Goal: Task Accomplishment & Management: Use online tool/utility

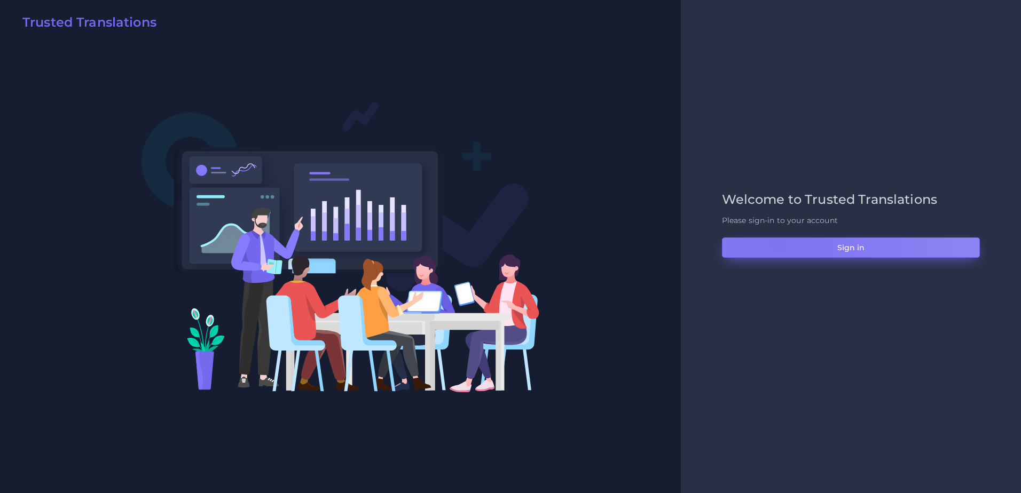
click at [777, 243] on button "Sign in" at bounding box center [851, 248] width 258 height 20
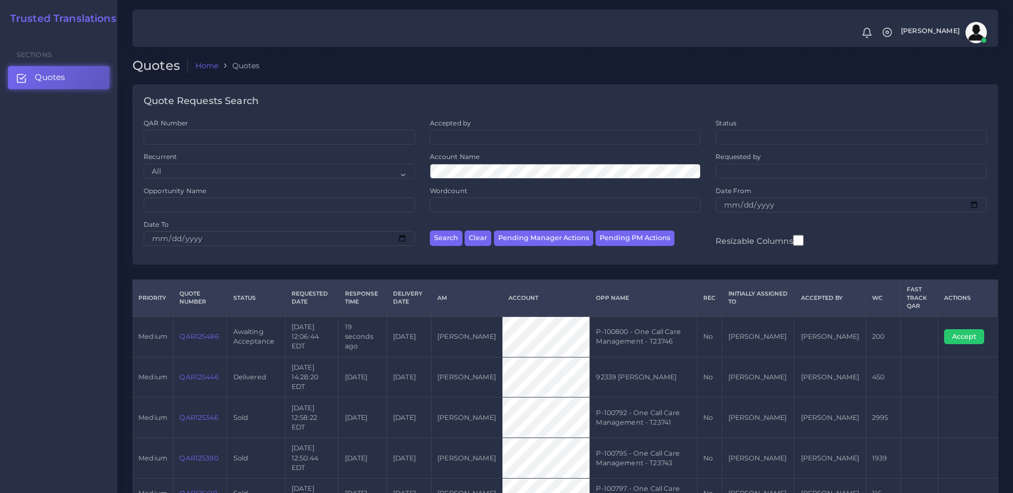
click at [198, 333] on link "QAR125486" at bounding box center [198, 337] width 39 height 8
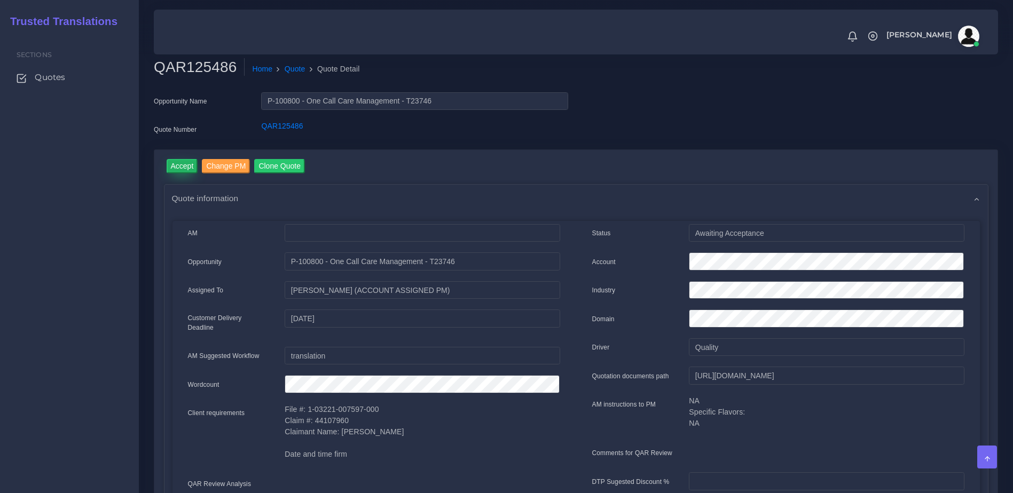
click at [188, 171] on input "Accept" at bounding box center [183, 166] width 32 height 14
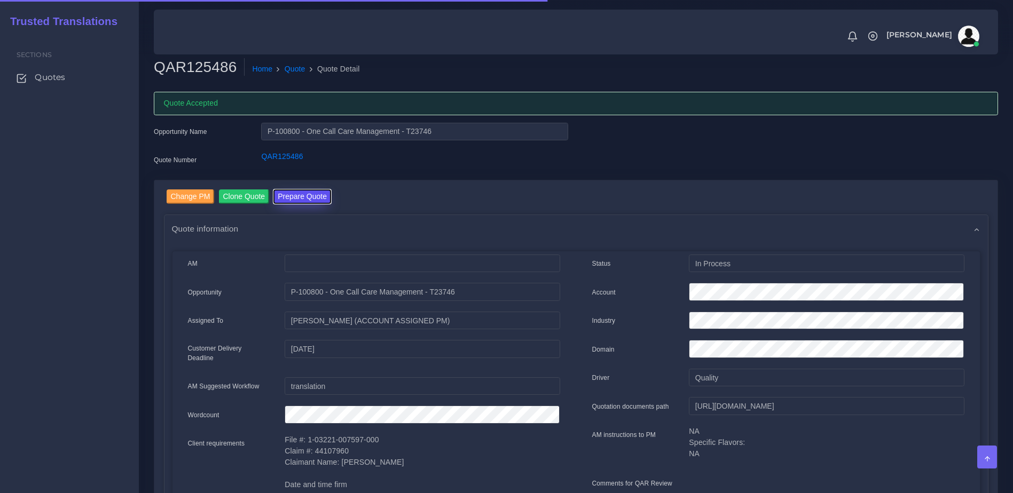
click at [312, 194] on button "Prepare Quote" at bounding box center [302, 197] width 58 height 14
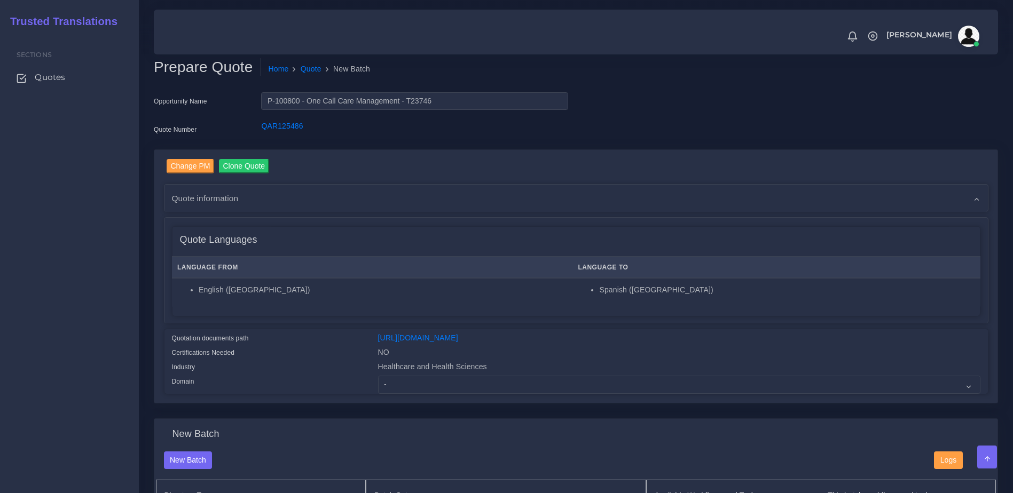
click at [418, 376] on div "Healthcare and Health Sciences" at bounding box center [679, 368] width 618 height 14
click at [423, 389] on select "- Advertising and Media Agriculture, Forestry and Fishing Architecture, Buildin…" at bounding box center [679, 385] width 602 height 18
select select "Healthcare and Health Sciences"
click at [378, 384] on select "- Advertising and Media Agriculture, Forestry and Fishing Architecture, Buildin…" at bounding box center [679, 385] width 602 height 18
click at [341, 327] on div "Change PM Clone Quote Quote information AM" at bounding box center [576, 276] width 824 height 235
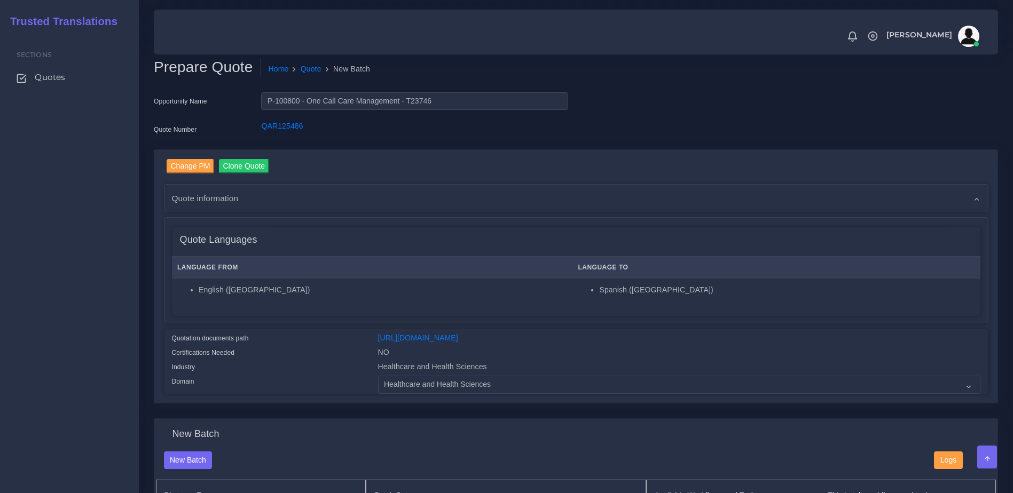
drag, startPoint x: 825, startPoint y: 242, endPoint x: 824, endPoint y: 313, distance: 71.0
click at [824, 313] on div "Quote Languages Language From Language To English (US) Spanish (US)" at bounding box center [576, 271] width 808 height 90
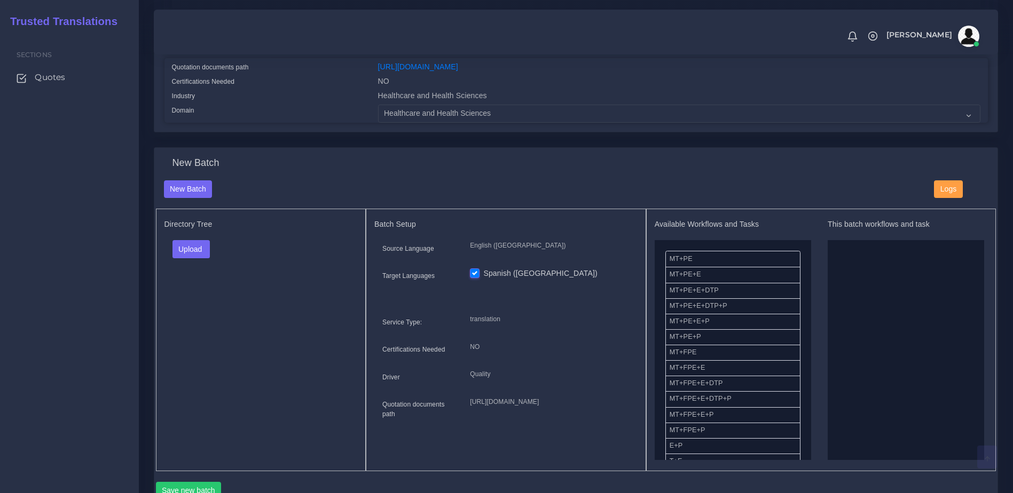
scroll to position [313, 0]
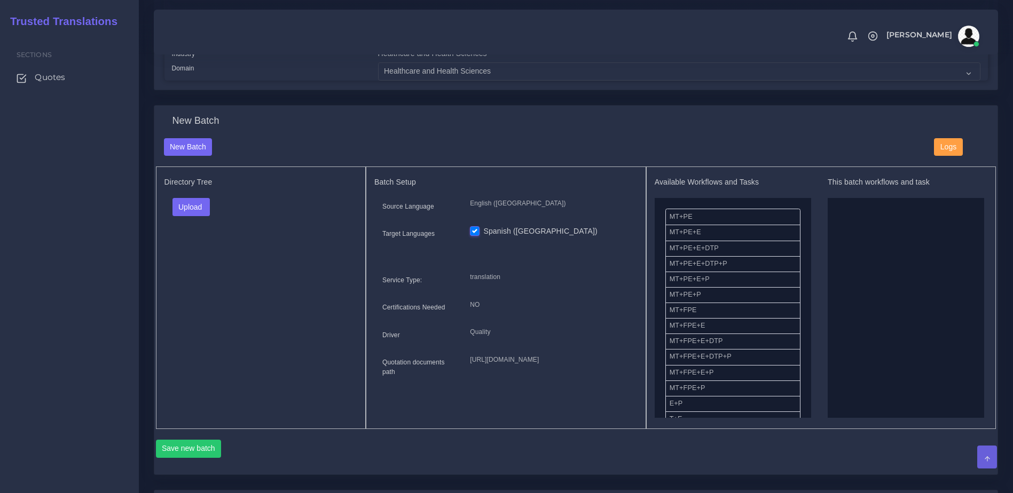
click at [311, 312] on div "Directory Tree Upload Folder Files un/check all" at bounding box center [261, 298] width 210 height 263
click at [171, 208] on div "Upload Folder Files un/check all" at bounding box center [260, 211] width 193 height 26
click at [185, 216] on button "Upload" at bounding box center [191, 207] width 38 height 18
click at [199, 254] on label "Files" at bounding box center [210, 247] width 74 height 13
click at [813, 242] on div "Available Workflows and Tasks MT+PE MT+PE+E MT+PE+E+DTP MT+PE+E+DTP+P MT+PE+E+P…" at bounding box center [821, 298] width 333 height 240
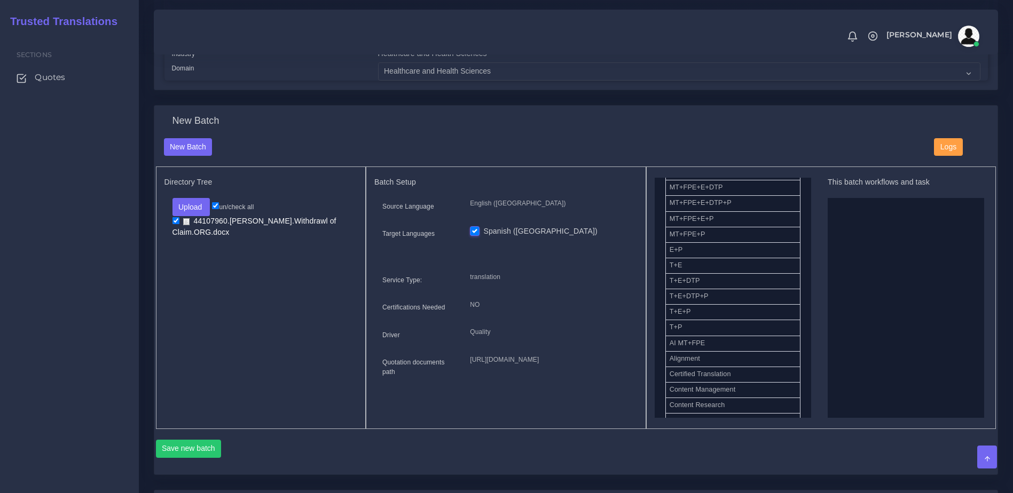
scroll to position [156, 0]
drag, startPoint x: 684, startPoint y: 324, endPoint x: 921, endPoint y: 264, distance: 244.6
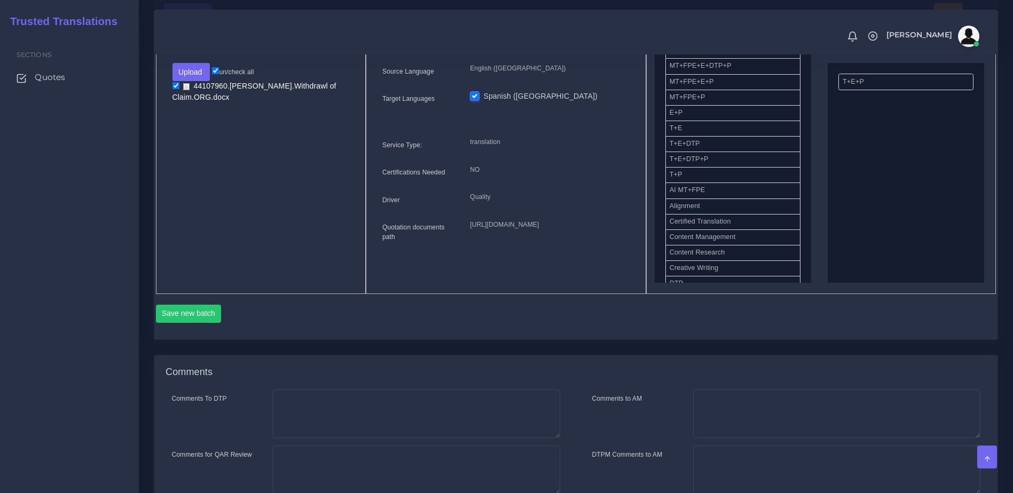
scroll to position [450, 0]
click at [199, 322] on button "Save new batch" at bounding box center [189, 313] width 66 height 18
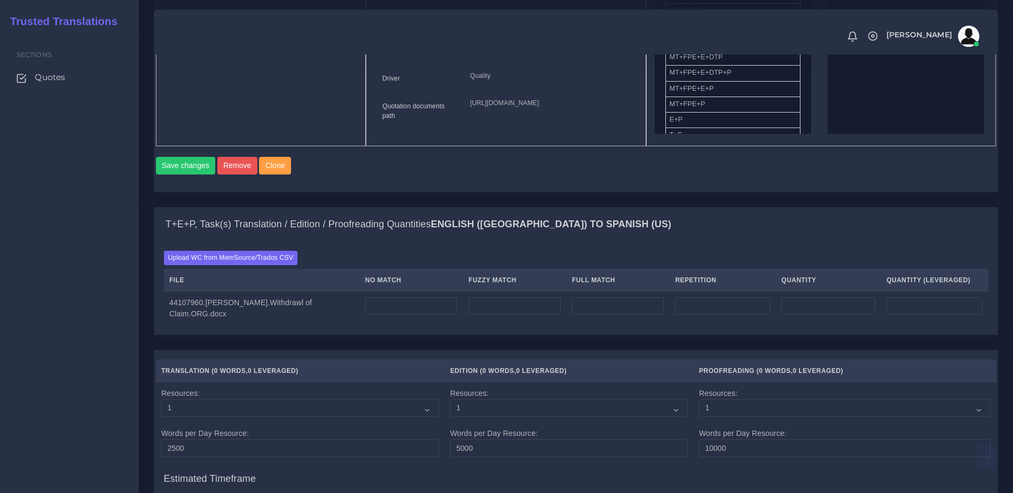
scroll to position [634, 0]
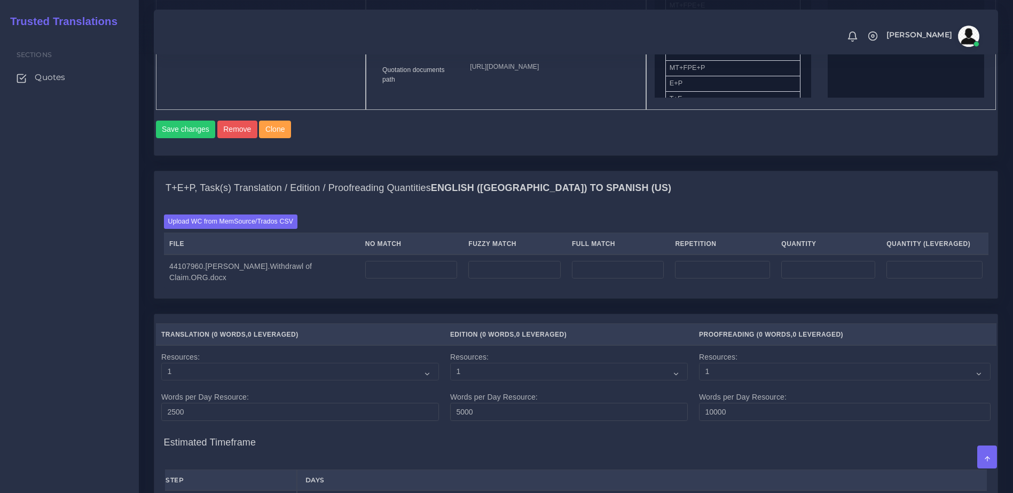
click at [266, 271] on div "Upload WC from MemSource/Trados CSV File No Match Fuzzy Match Full Match Repeti…" at bounding box center [576, 252] width 824 height 74
click at [254, 229] on label "Upload WC from MemSource/Trados CSV" at bounding box center [231, 222] width 134 height 14
click at [0, 0] on input "Upload WC from MemSource/Trados CSV" at bounding box center [0, 0] width 0 height 0
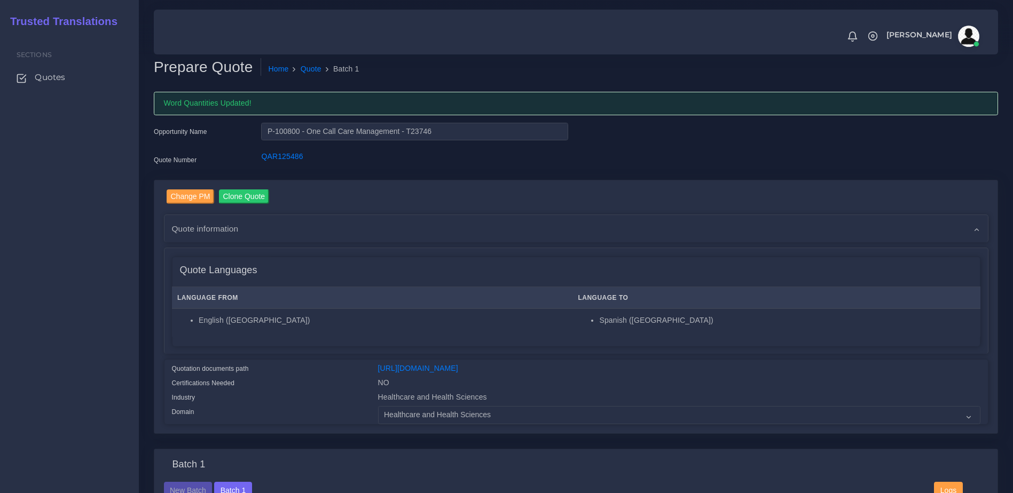
drag, startPoint x: 992, startPoint y: 234, endPoint x: 949, endPoint y: 447, distance: 216.8
click at [949, 447] on div "Change PM Clone Quote AM -" at bounding box center [576, 315] width 860 height 270
click at [981, 138] on div "Opportunity Name P-100800 - One Call Care Management - T23746 Quote Number QAR1…" at bounding box center [576, 151] width 860 height 57
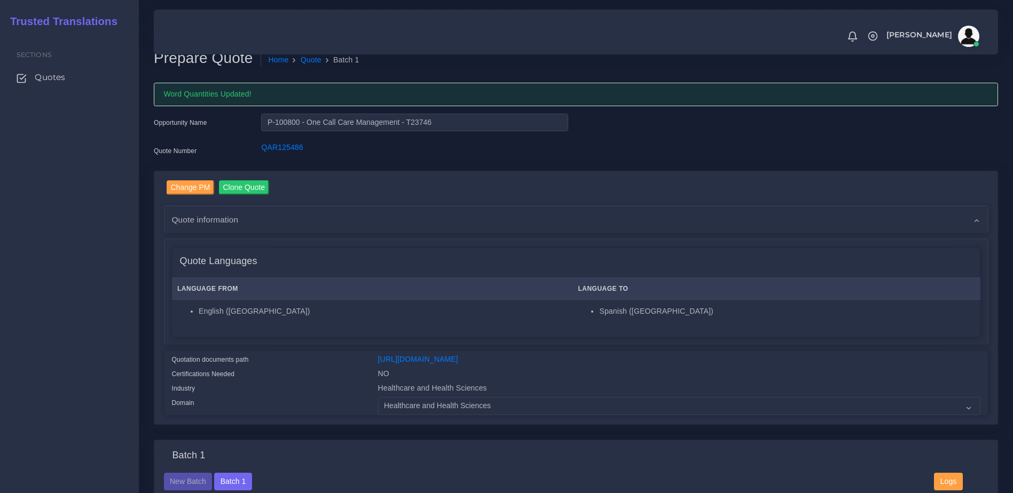
scroll to position [1123, 0]
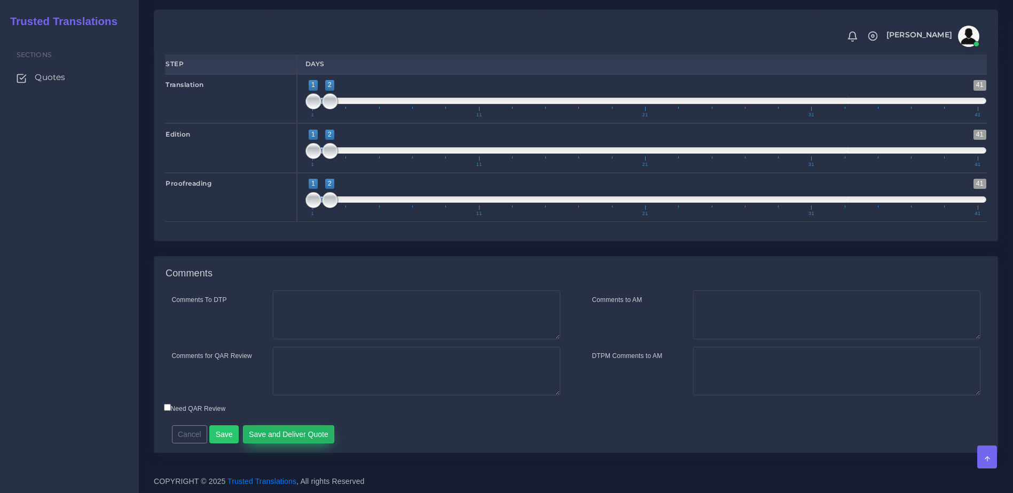
click at [280, 426] on button "Save and Deliver Quote" at bounding box center [289, 435] width 92 height 18
